Goal: Task Accomplishment & Management: Use online tool/utility

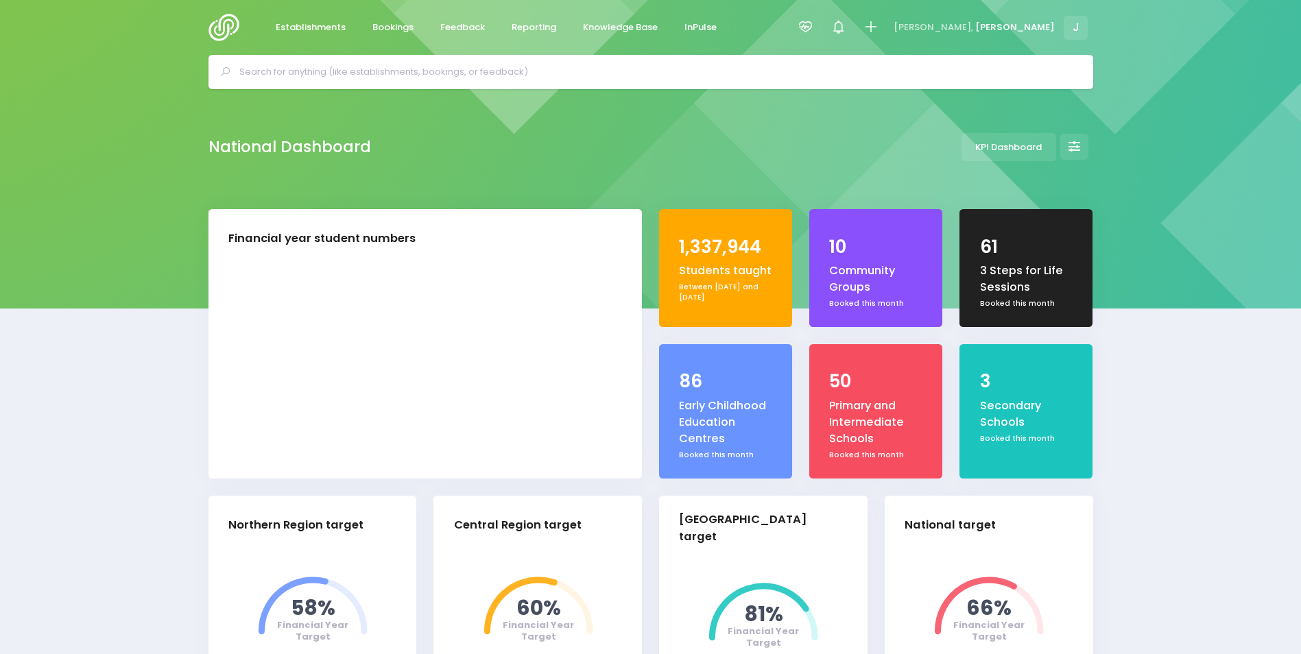
select select "5"
click at [522, 32] on span "Reporting" at bounding box center [534, 28] width 45 height 14
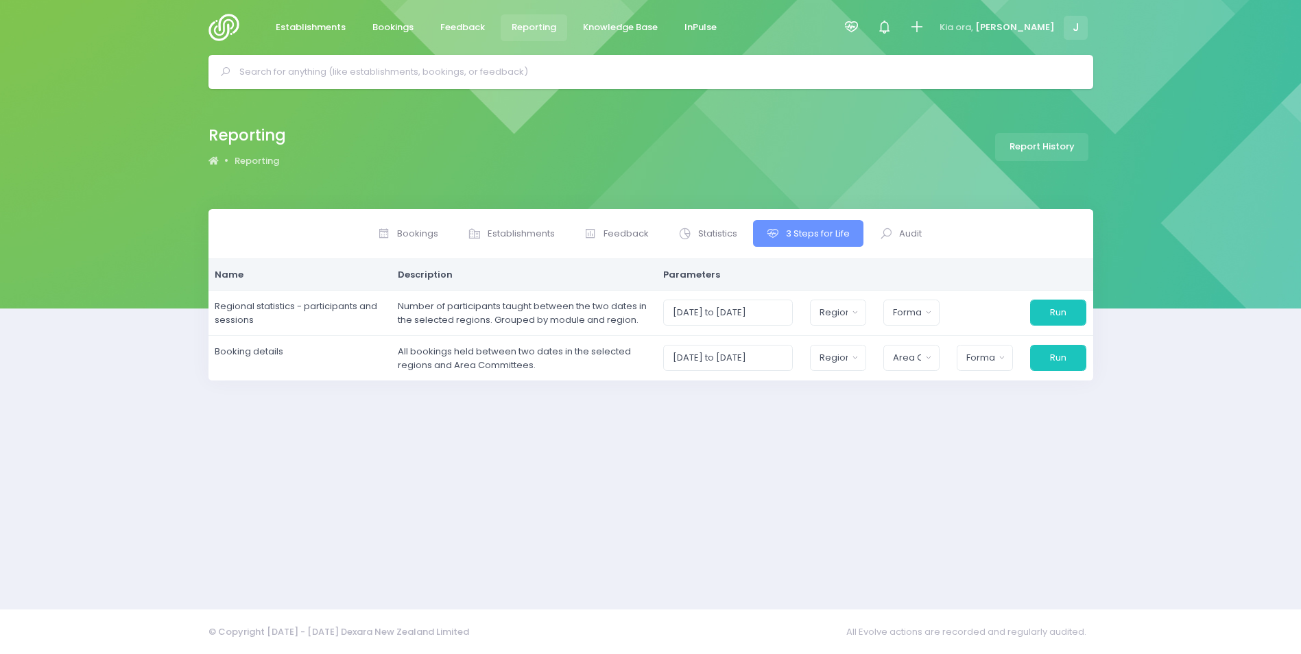
select select
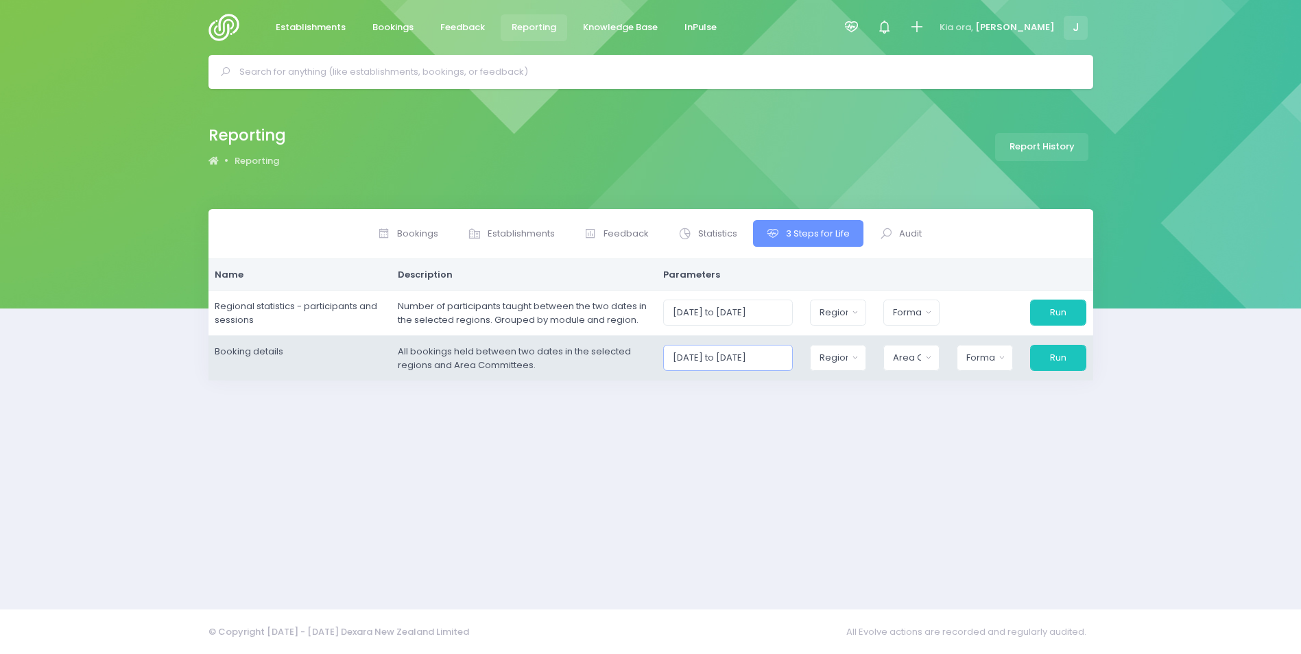
click at [793, 355] on input "[DATE] to [DATE]" at bounding box center [728, 358] width 130 height 26
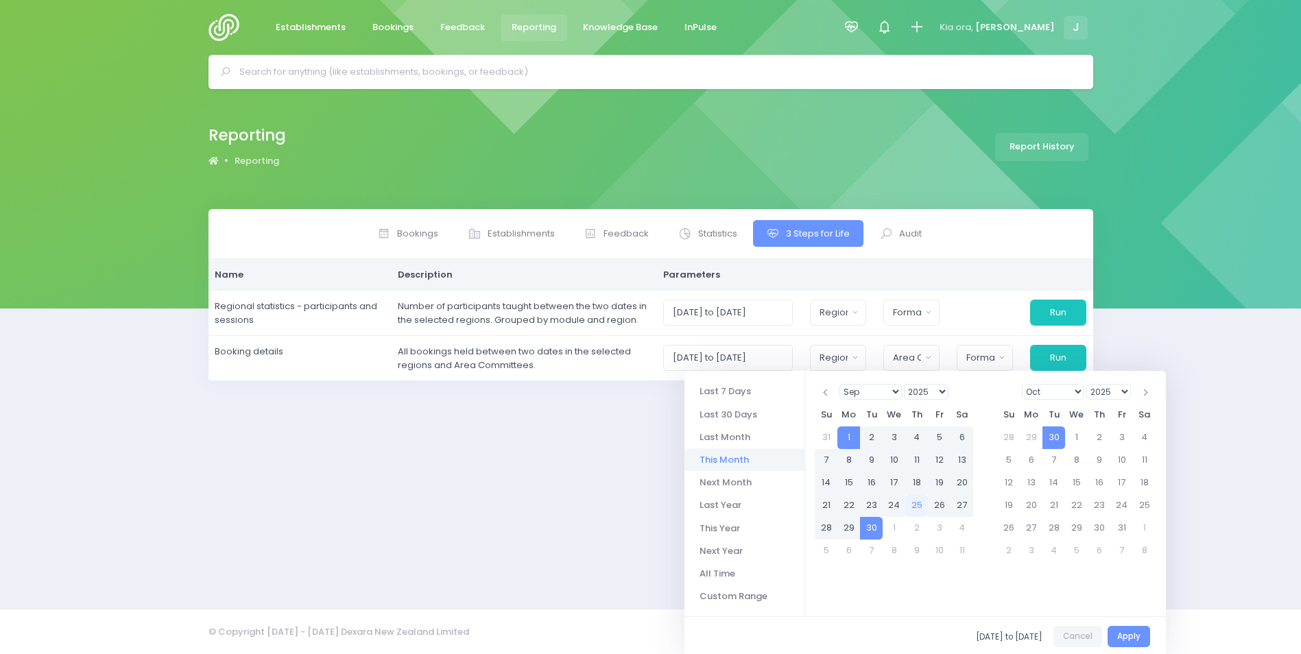
click at [881, 398] on select "Jan Feb Mar Apr May Jun [DATE] Aug Sep Oct Nov Dec" at bounding box center [871, 392] width 62 height 16
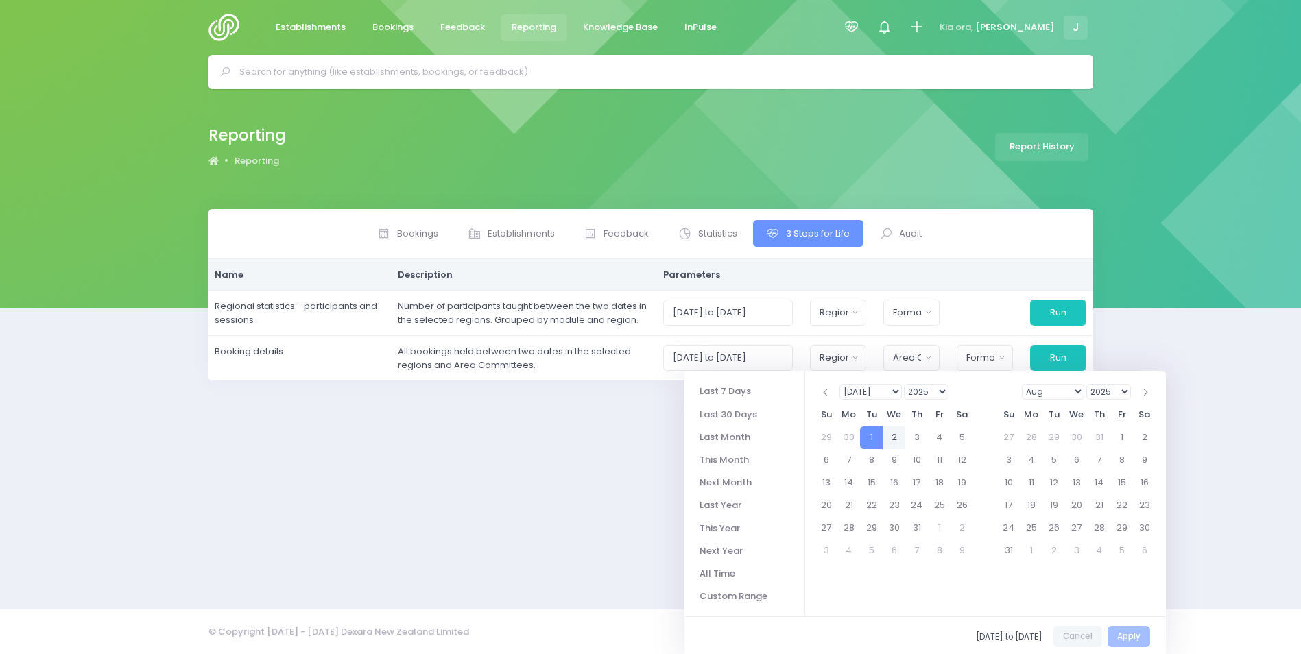
click at [928, 389] on select "1925 1926 1927 1928 1929 1930 1931 1932 1933 1934 1935 1936 1937 1938 1939 1940…" at bounding box center [926, 392] width 45 height 16
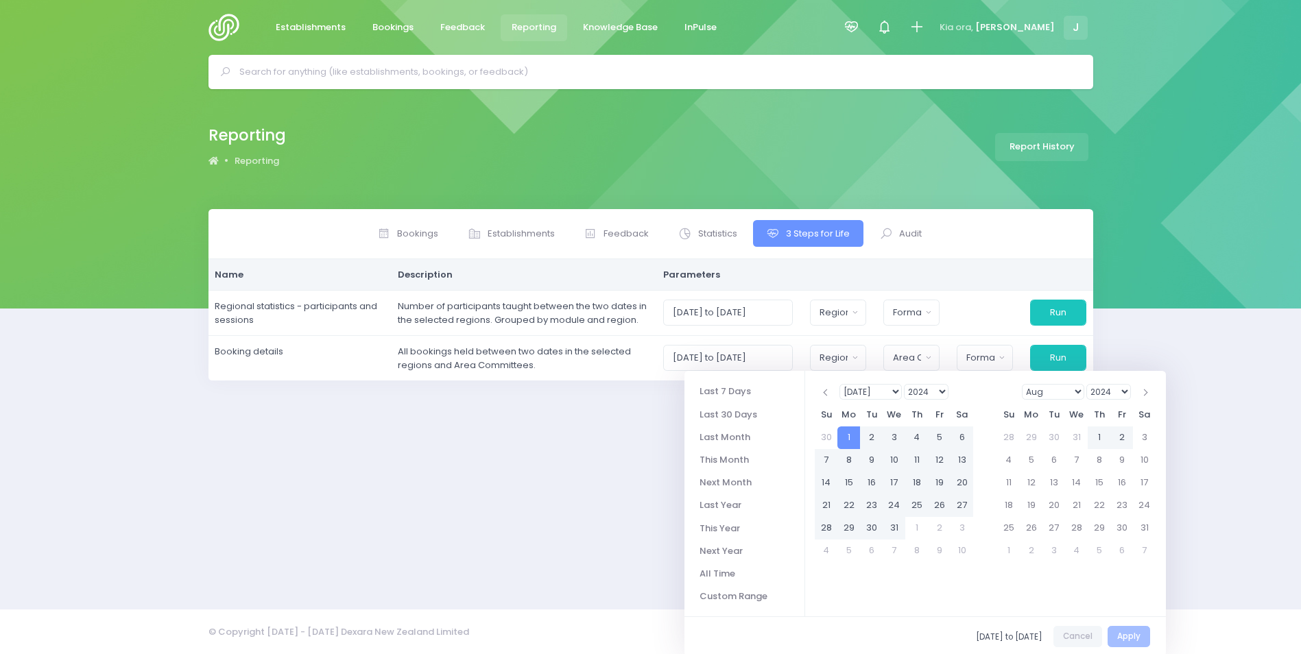
click at [1103, 394] on select "2024 2025 2026 2027 2028 2029 2030 2031 2032 2033 2034 2035 2036 2037 2038 2039…" at bounding box center [1108, 392] width 45 height 16
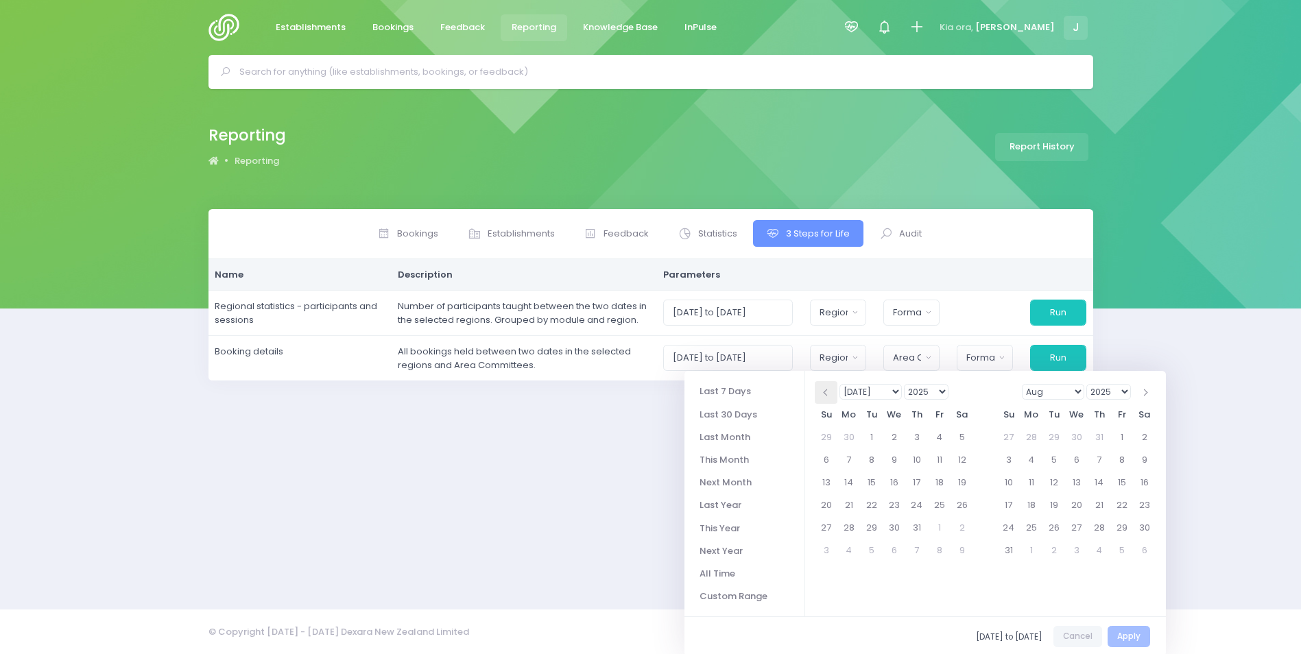
click at [827, 390] on span at bounding box center [826, 393] width 7 height 7
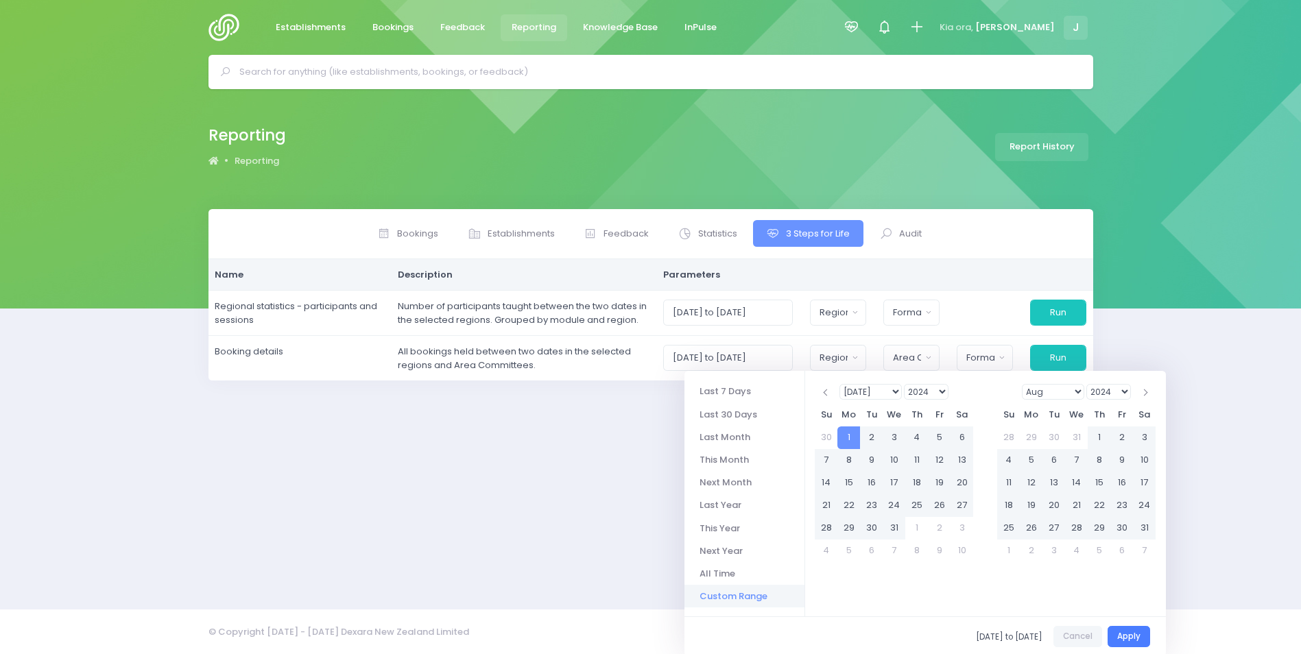
click at [1126, 632] on button "Apply" at bounding box center [1129, 636] width 43 height 21
type input "[DATE] to [DATE]"
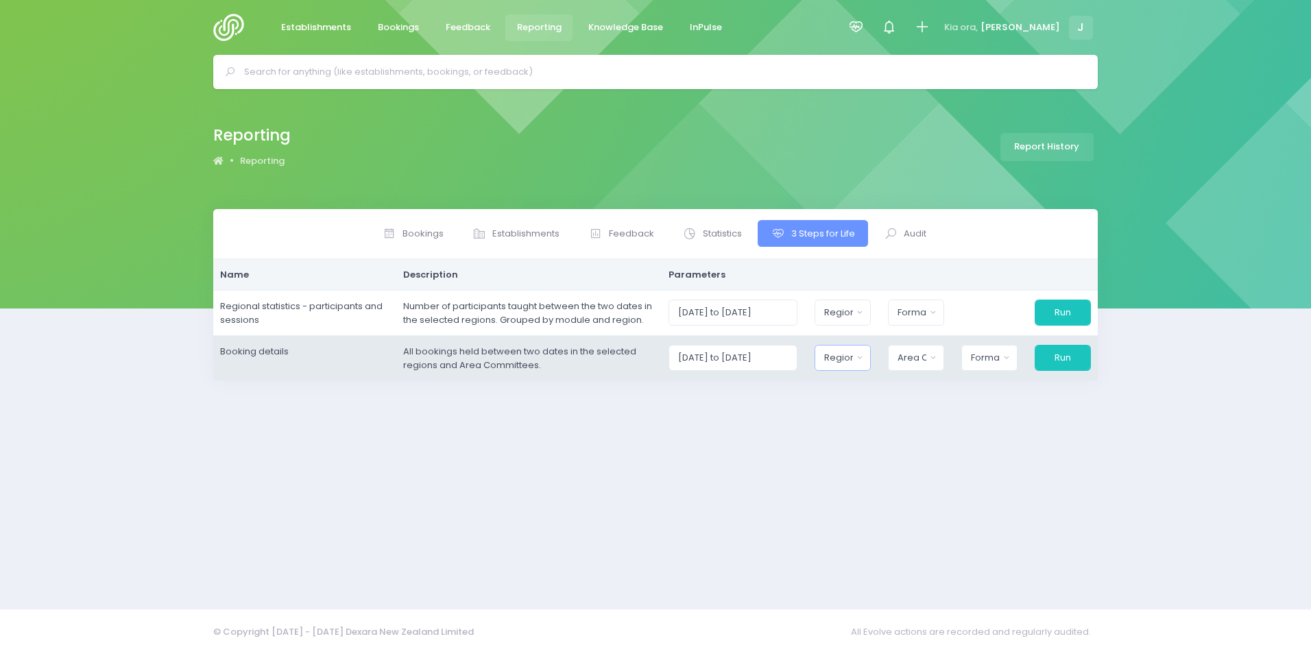
drag, startPoint x: 842, startPoint y: 361, endPoint x: 895, endPoint y: 409, distance: 71.4
click at [842, 361] on div "Region" at bounding box center [838, 358] width 28 height 14
click at [880, 447] on span "[GEOGRAPHIC_DATA]" at bounding box center [873, 454] width 96 height 14
select select "Central"
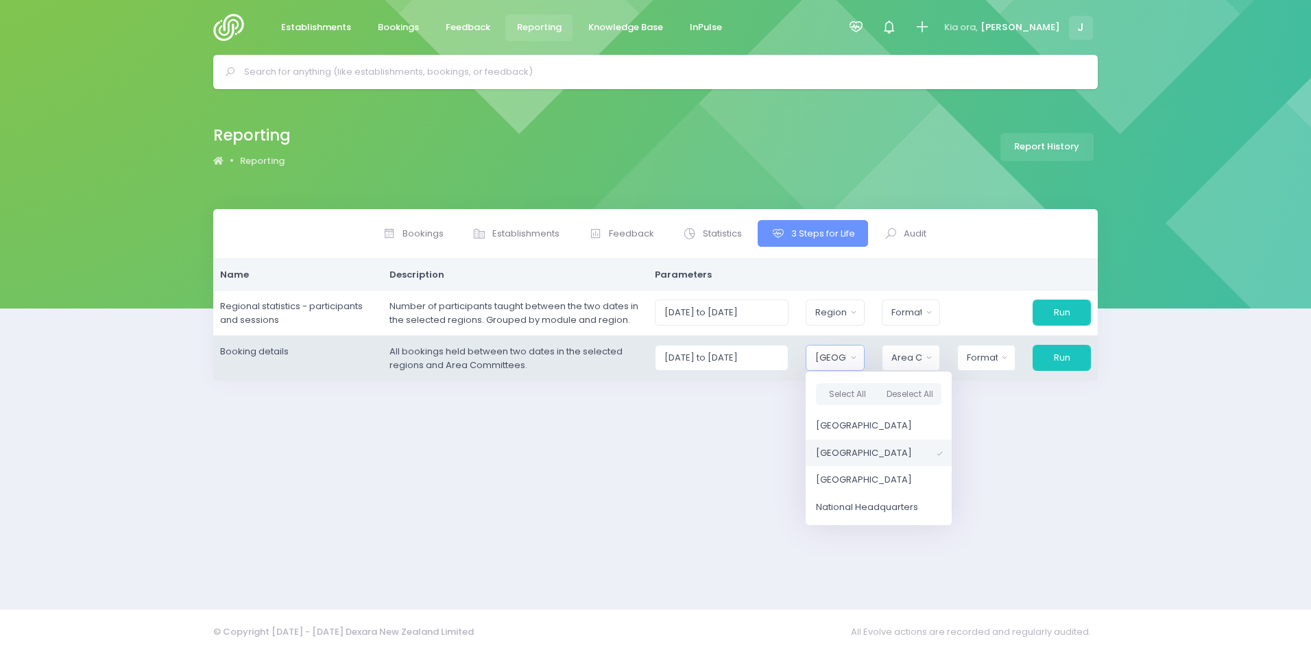
scroll to position [3, 0]
click at [912, 356] on div "Area Committee" at bounding box center [907, 358] width 31 height 14
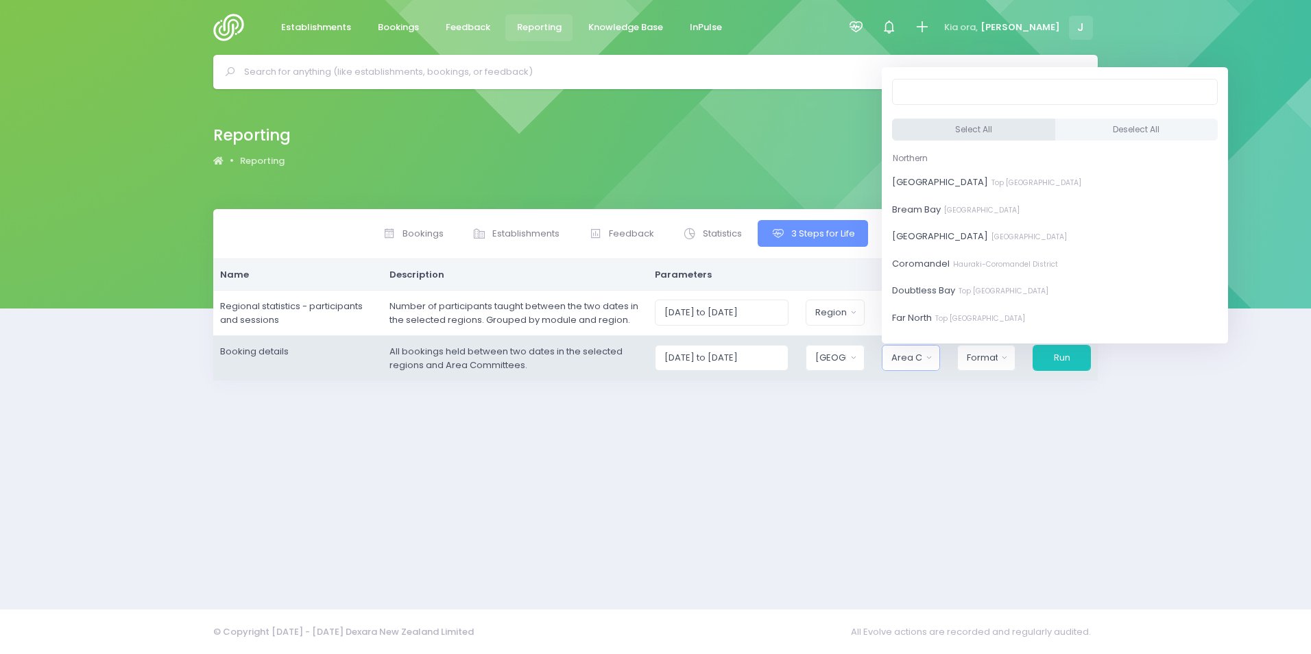
click at [966, 125] on button "Select All" at bounding box center [973, 130] width 163 height 23
select select "[GEOGRAPHIC_DATA]"
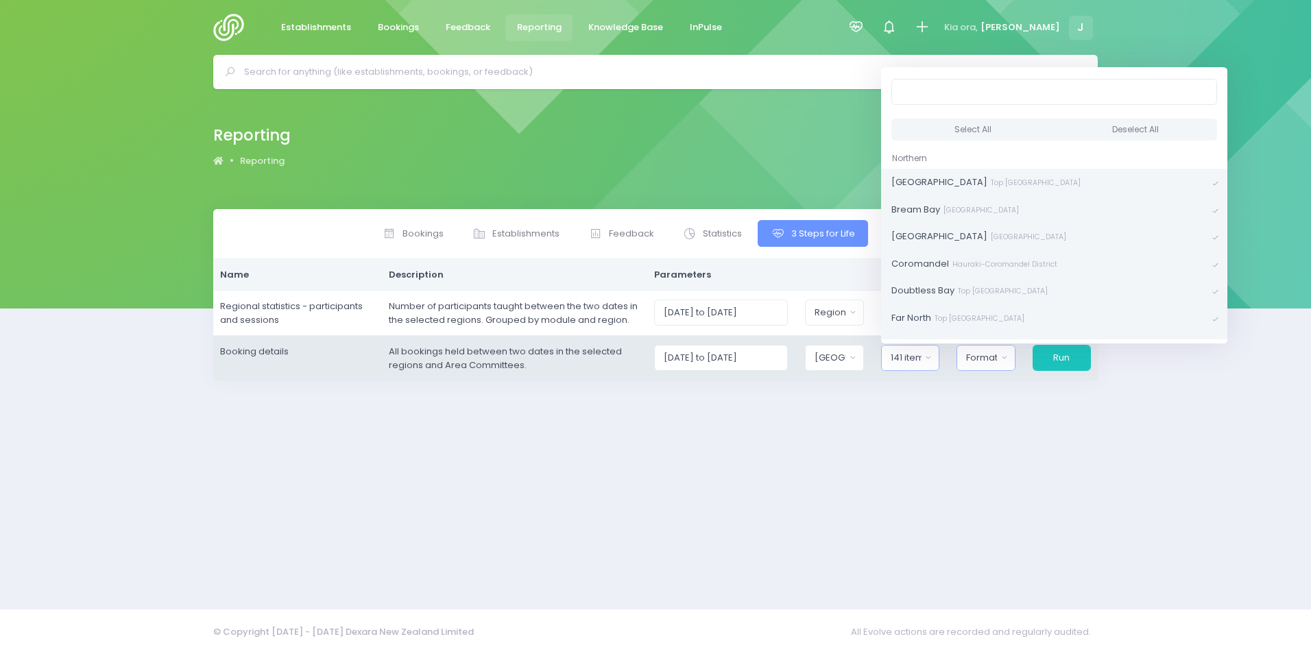
click at [984, 356] on div "Format" at bounding box center [981, 358] width 31 height 14
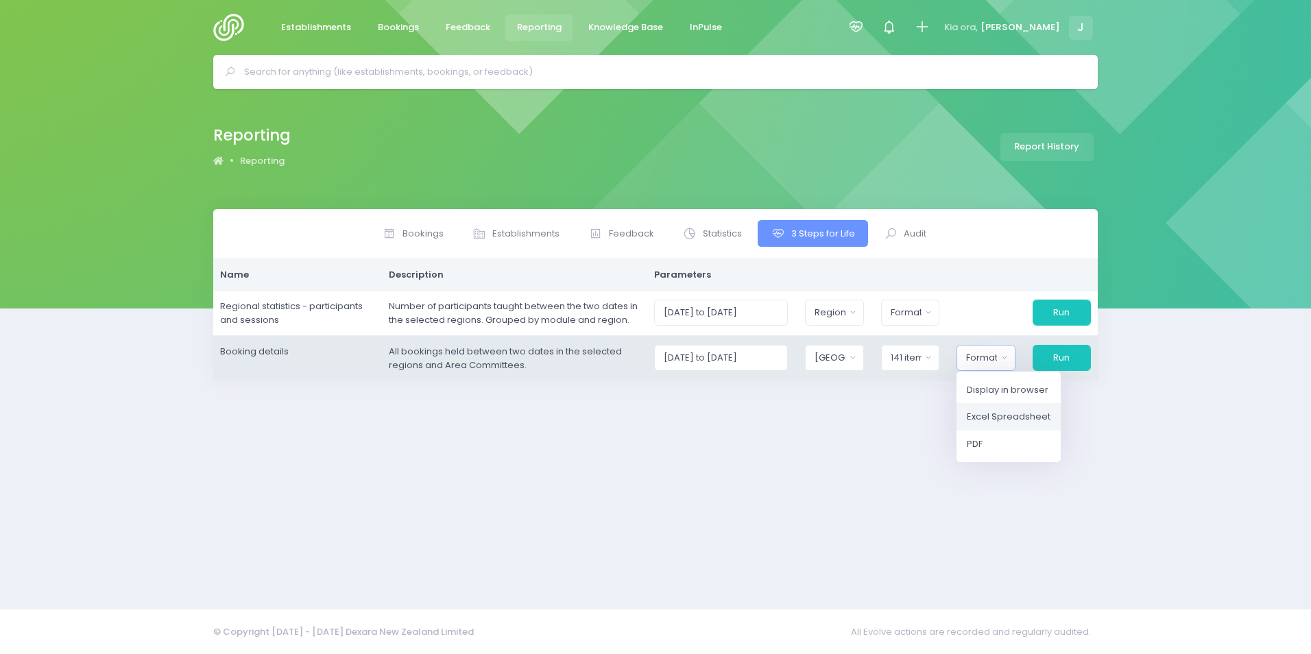
click at [996, 423] on span "Excel Spreadsheet" at bounding box center [1009, 417] width 84 height 14
select select "excel"
click at [1071, 357] on button "Run" at bounding box center [1062, 358] width 60 height 26
